Goal: Navigation & Orientation: Find specific page/section

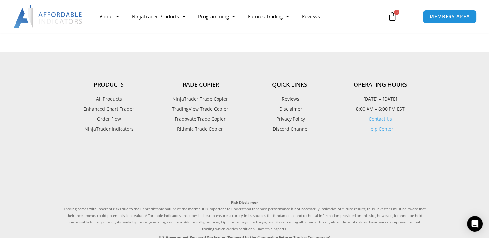
scroll to position [1602, 0]
click at [107, 96] on span "All Products" at bounding box center [109, 100] width 26 height 8
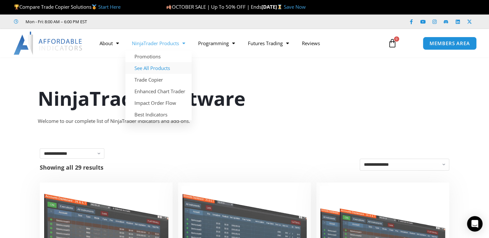
click at [152, 67] on link "See All Products" at bounding box center [158, 68] width 66 height 12
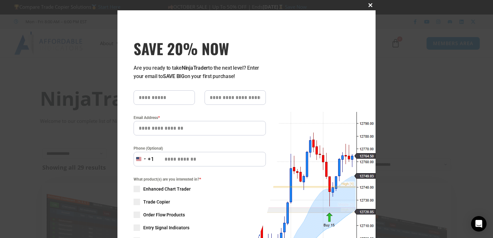
click at [367, 5] on span "SAVE 20% NOW popup" at bounding box center [371, 5] width 10 height 4
